Goal: Task Accomplishment & Management: Use online tool/utility

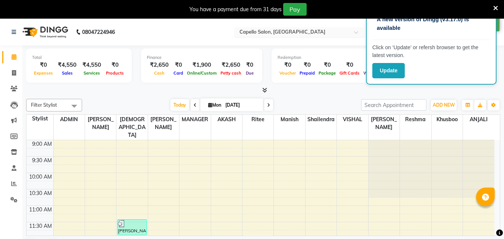
click at [296, 31] on input "text" at bounding box center [292, 32] width 108 height 7
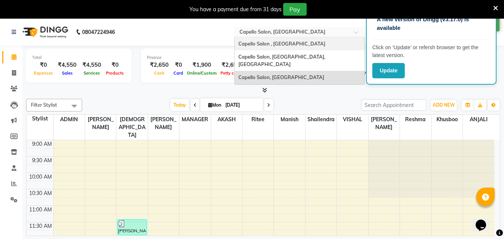
click at [301, 46] on span "Capello Salon , [GEOGRAPHIC_DATA]" at bounding box center [281, 44] width 87 height 6
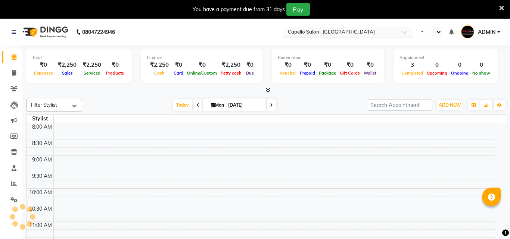
select select "en"
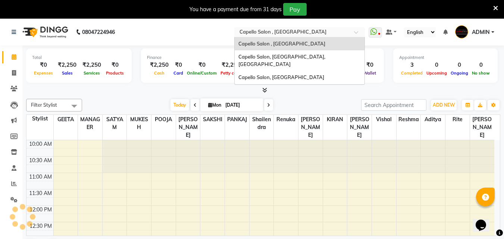
click at [338, 32] on input "text" at bounding box center [292, 32] width 108 height 7
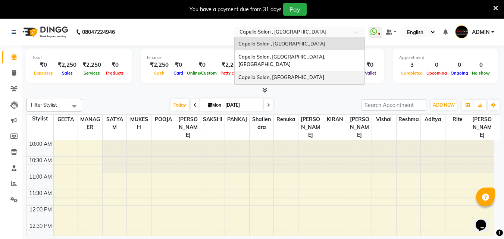
click at [303, 71] on div "Capello Salon, [GEOGRAPHIC_DATA]" at bounding box center [300, 77] width 130 height 13
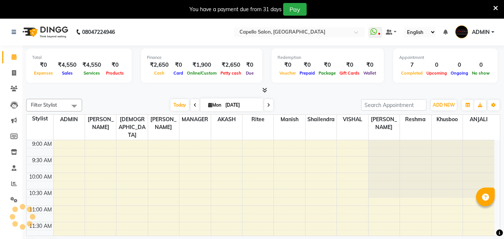
select select "en"
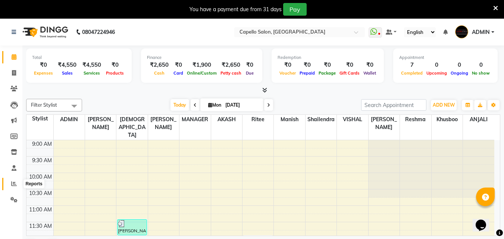
click at [12, 184] on icon at bounding box center [14, 184] width 6 height 6
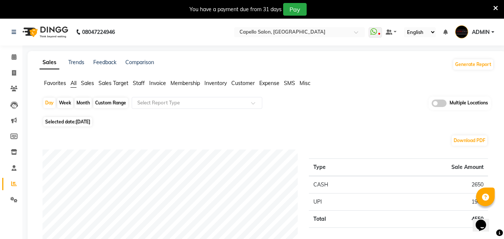
click at [84, 102] on div "Month" at bounding box center [83, 103] width 17 height 10
select select "9"
select select "2025"
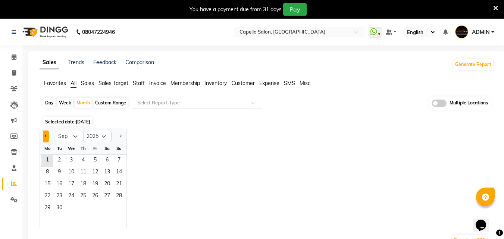
click at [46, 138] on button "Previous month" at bounding box center [46, 137] width 6 height 12
select select "8"
click at [94, 163] on span "1" at bounding box center [95, 161] width 12 height 12
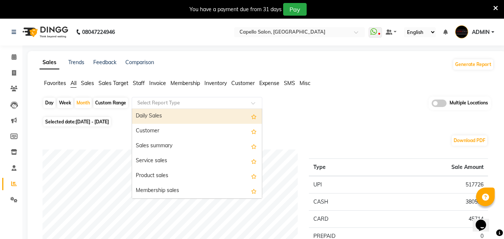
click at [207, 102] on input "text" at bounding box center [189, 102] width 107 height 7
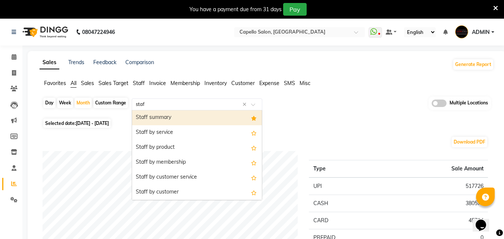
type input "staff"
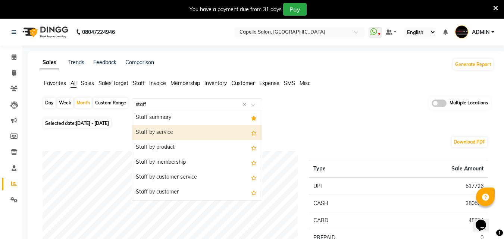
click at [183, 129] on div "Staff by service" at bounding box center [197, 132] width 130 height 15
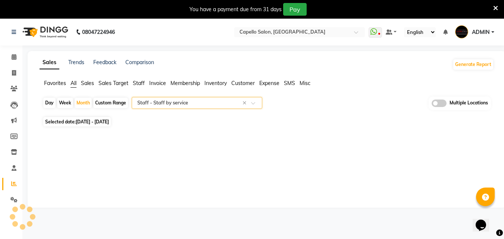
select select "full_report"
select select "csv"
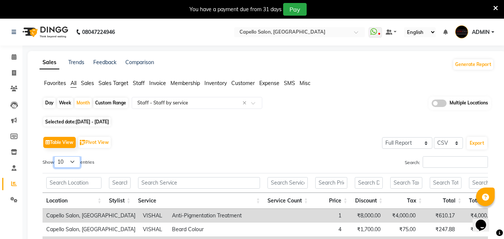
click at [76, 163] on select "10 25 50 100" at bounding box center [67, 162] width 26 height 12
select select "50"
click at [55, 156] on select "10 25 50 100" at bounding box center [67, 162] width 26 height 12
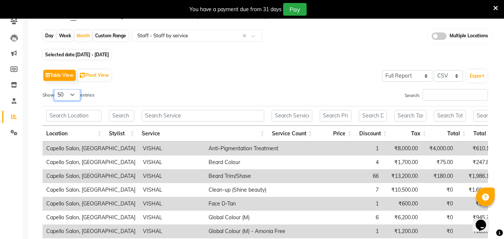
scroll to position [69, 0]
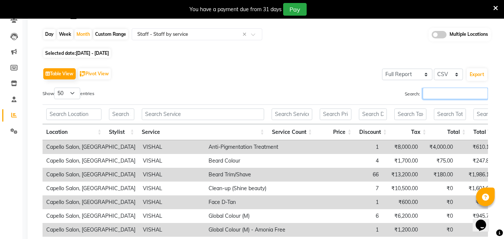
click at [446, 91] on input "Search:" at bounding box center [455, 94] width 65 height 12
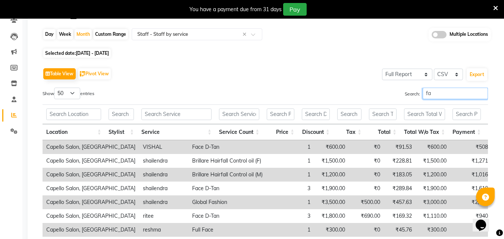
type input "f"
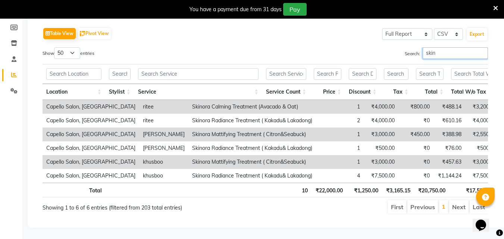
scroll to position [116, 0]
drag, startPoint x: 441, startPoint y: 47, endPoint x: 361, endPoint y: 63, distance: 82.2
click at [361, 63] on div "Show 10 25 50 100 entries Search: skin Location Stylist Service Service Count P…" at bounding box center [265, 130] width 445 height 167
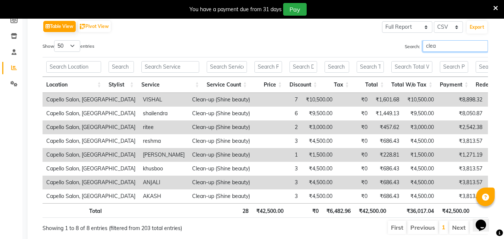
drag, startPoint x: 437, startPoint y: 43, endPoint x: 285, endPoint y: 42, distance: 151.8
click at [285, 42] on div "Search: clea" at bounding box center [379, 47] width 217 height 15
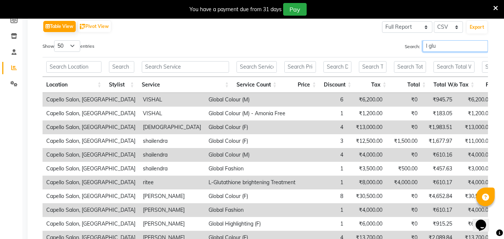
scroll to position [65, 0]
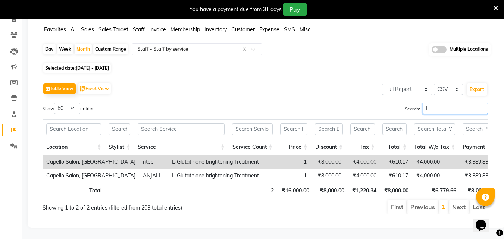
type input "l"
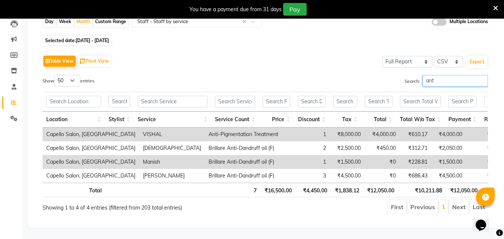
scroll to position [93, 0]
type input "anti"
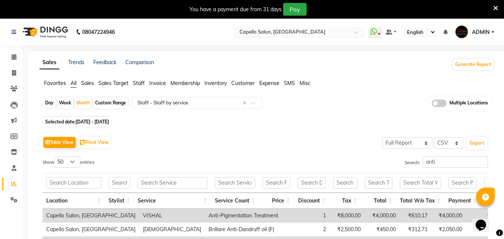
click at [304, 37] on ng-select "Select Location × Capello Salon, Bilaspur" at bounding box center [299, 32] width 131 height 10
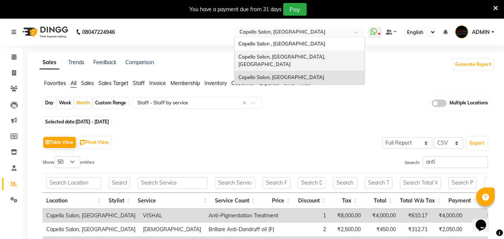
click at [291, 56] on span "Capello Salon, Uslapur, Bilaspur" at bounding box center [282, 60] width 88 height 13
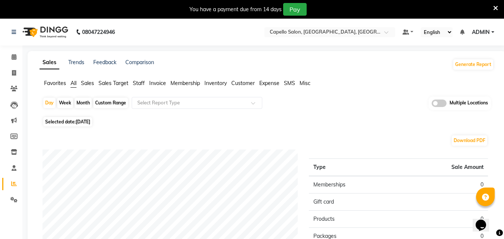
click at [85, 101] on div "Month" at bounding box center [83, 103] width 17 height 10
select select "9"
select select "2025"
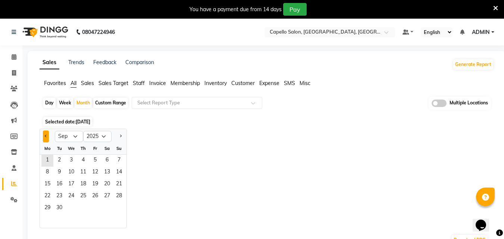
click at [47, 134] on button "Previous month" at bounding box center [46, 137] width 6 height 12
select select "8"
click at [94, 159] on span "1" at bounding box center [95, 161] width 12 height 12
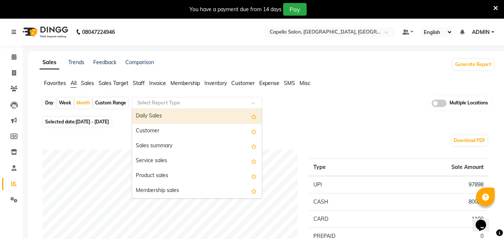
click at [190, 101] on input "text" at bounding box center [189, 102] width 107 height 7
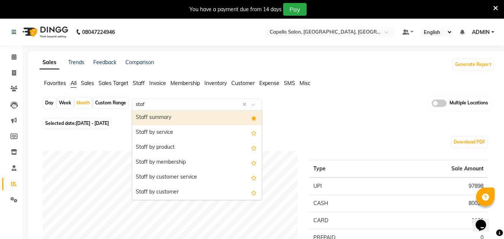
type input "staff"
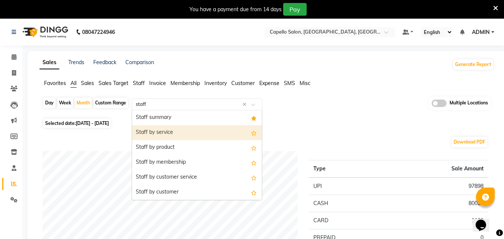
click at [173, 130] on div "Staff by service" at bounding box center [197, 132] width 130 height 15
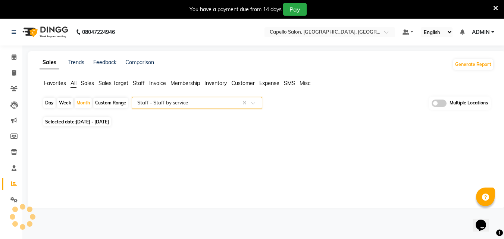
select select "full_report"
select select "csv"
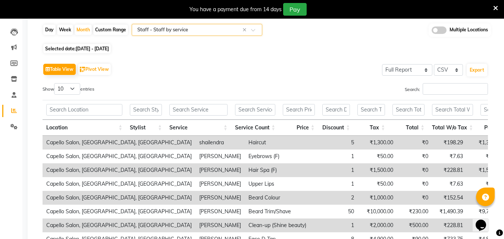
scroll to position [75, 0]
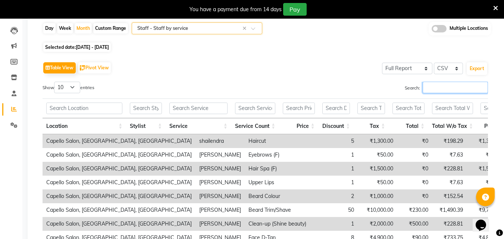
click at [446, 85] on input "Search:" at bounding box center [455, 88] width 65 height 12
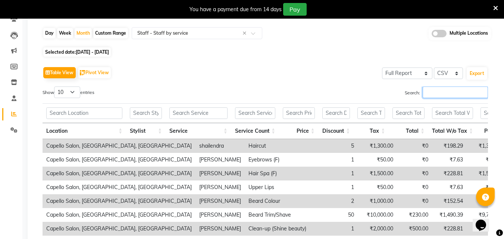
scroll to position [73, 0]
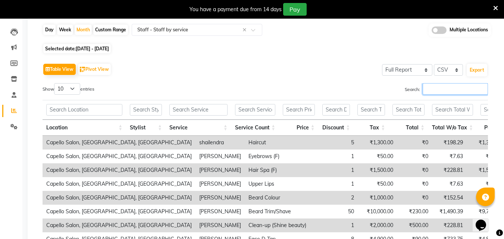
click at [436, 88] on input "Search:" at bounding box center [455, 89] width 65 height 12
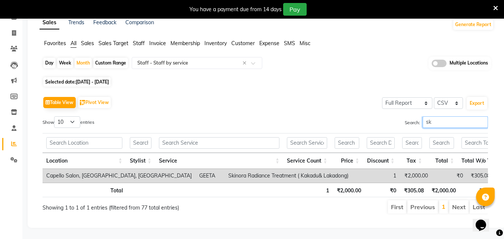
scroll to position [51, 0]
drag, startPoint x: 440, startPoint y: 113, endPoint x: 345, endPoint y: 114, distance: 95.1
click at [345, 116] on div "Search: skin" at bounding box center [379, 123] width 217 height 15
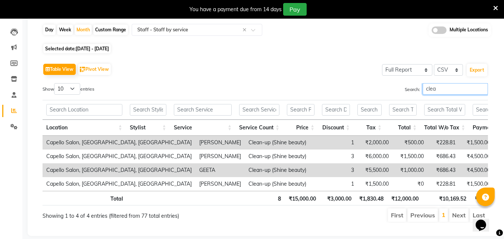
drag, startPoint x: 442, startPoint y: 91, endPoint x: 226, endPoint y: 104, distance: 216.7
click at [226, 104] on div "Show 10 25 50 100 entries Search: clea Location Stylist Service Service Count P…" at bounding box center [265, 153] width 445 height 140
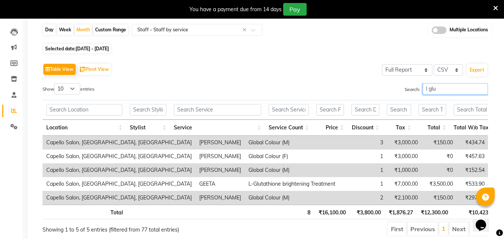
scroll to position [51, 0]
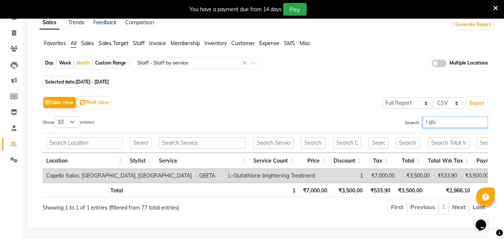
drag, startPoint x: 442, startPoint y: 113, endPoint x: 397, endPoint y: 106, distance: 46.1
click at [397, 116] on div "Search: l glu" at bounding box center [379, 123] width 217 height 15
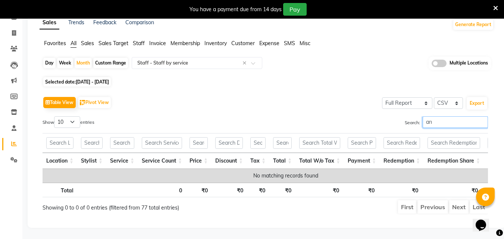
scroll to position [73, 0]
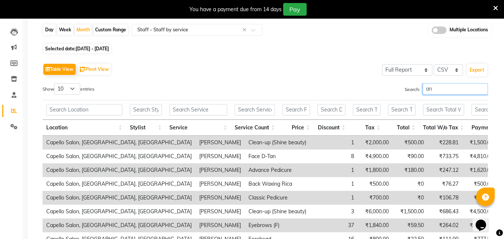
type input "a"
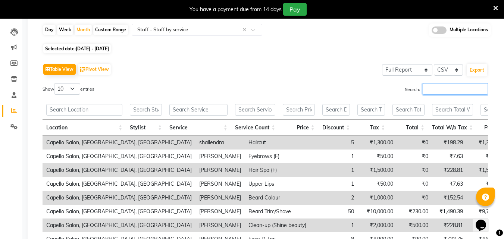
scroll to position [0, 0]
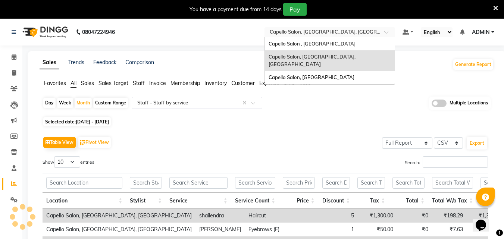
click at [311, 32] on input "text" at bounding box center [322, 32] width 108 height 7
click at [301, 47] on div "Capello Salon , [GEOGRAPHIC_DATA]" at bounding box center [330, 43] width 130 height 13
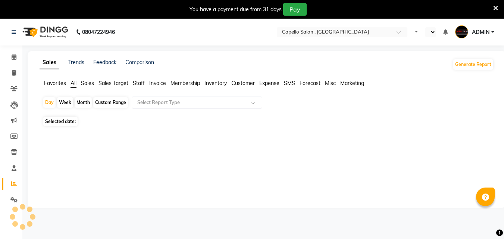
select select "en"
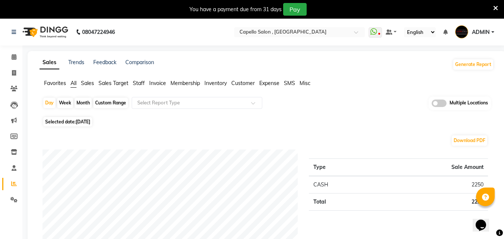
click at [84, 105] on div "Month" at bounding box center [83, 103] width 17 height 10
select select "9"
select select "2025"
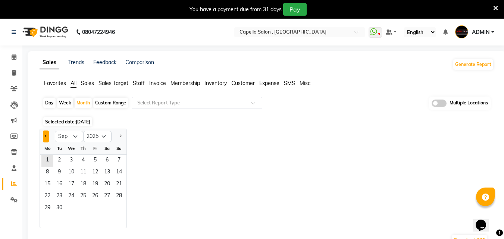
click at [45, 136] on span "Previous month" at bounding box center [46, 136] width 3 height 3
select select "8"
click at [94, 159] on span "1" at bounding box center [95, 161] width 12 height 12
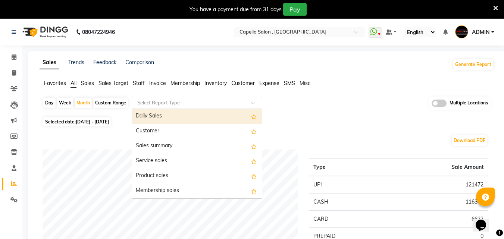
click at [178, 105] on input "text" at bounding box center [189, 102] width 107 height 7
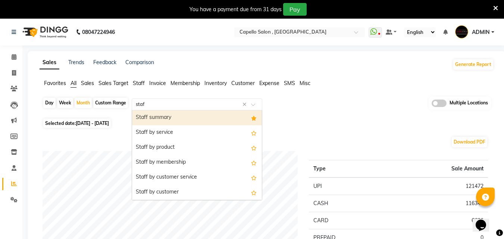
type input "staff"
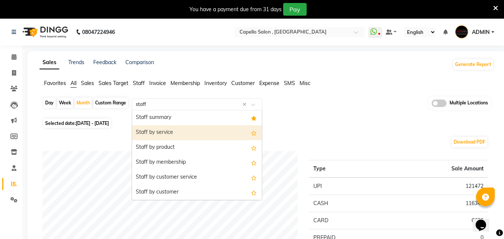
click at [167, 131] on div "Staff by service" at bounding box center [197, 132] width 130 height 15
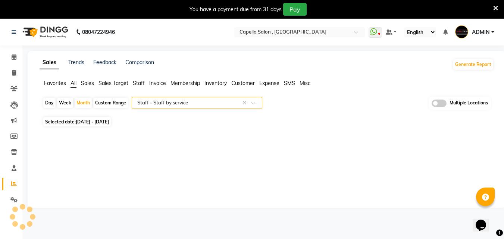
select select "full_report"
select select "csv"
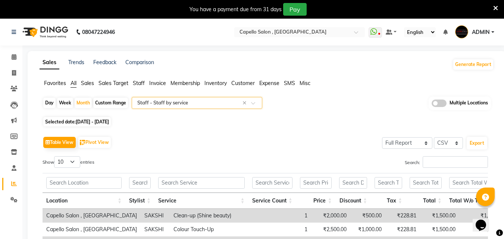
click at [401, 99] on div "Day Week Month Custom Range Select Report Type × Staff - Staff by service × Mul…" at bounding box center [267, 106] width 448 height 18
click at [248, 139] on div "Table View Pivot View Select Full Report Filtered Report Select CSV PDF Export" at bounding box center [265, 143] width 445 height 16
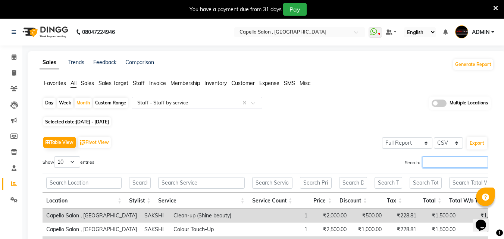
click at [432, 162] on input "Search:" at bounding box center [455, 162] width 65 height 12
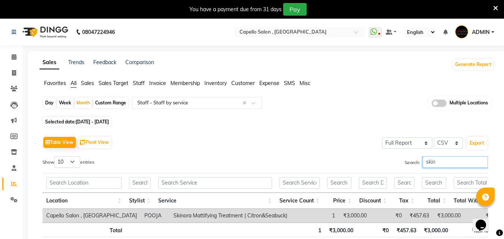
scroll to position [49, 0]
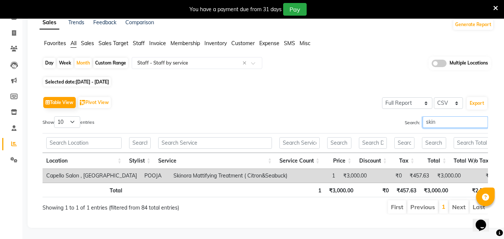
drag, startPoint x: 438, startPoint y: 111, endPoint x: 263, endPoint y: 118, distance: 175.8
click at [263, 118] on div "Show 10 25 50 100 entries Search: skin" at bounding box center [265, 123] width 457 height 15
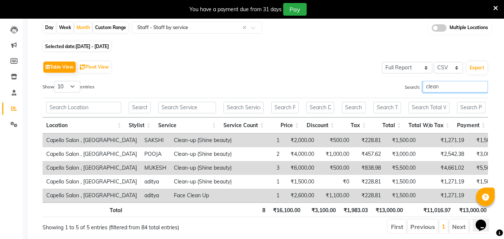
scroll to position [79, 0]
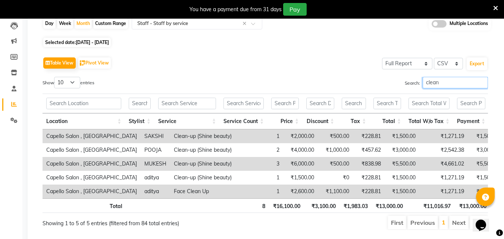
drag, startPoint x: 450, startPoint y: 83, endPoint x: 336, endPoint y: 89, distance: 113.6
click at [336, 89] on div "Search: clean" at bounding box center [379, 84] width 217 height 15
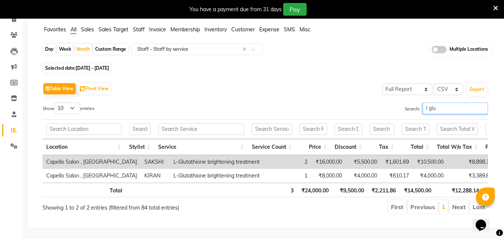
scroll to position [65, 0]
drag, startPoint x: 449, startPoint y: 92, endPoint x: 356, endPoint y: 84, distance: 92.9
click at [356, 84] on div "Table View Pivot View Select Full Report Filtered Report Select CSV PDF Export …" at bounding box center [265, 148] width 445 height 134
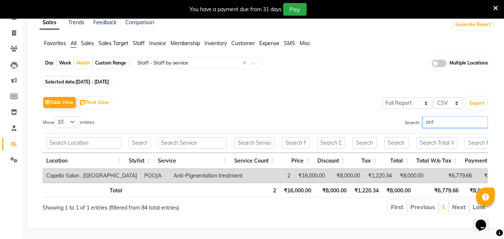
scroll to position [51, 0]
type input "anti"
